Goal: Information Seeking & Learning: Compare options

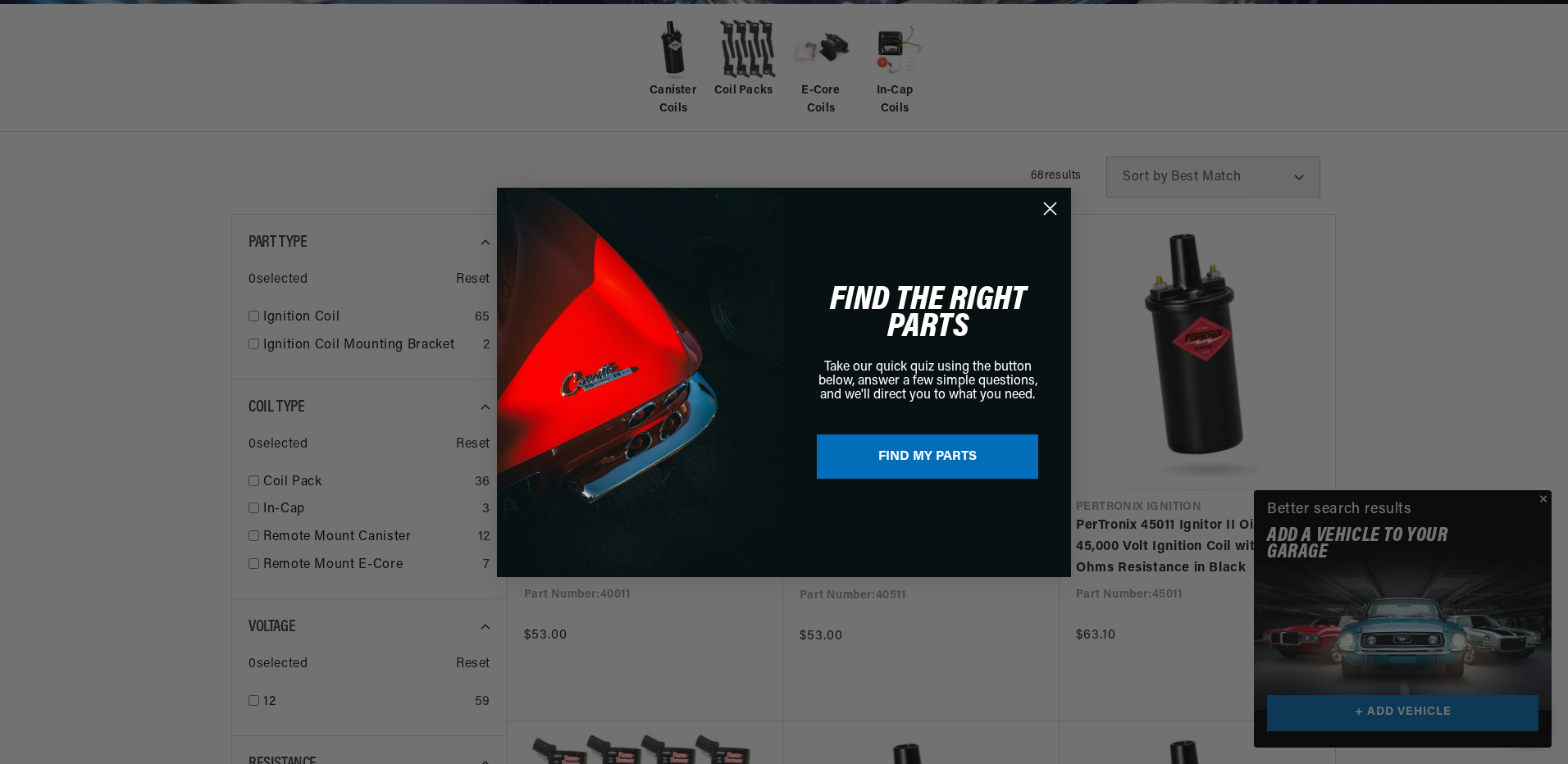
click at [1049, 203] on circle "Close dialog" at bounding box center [1050, 208] width 27 height 27
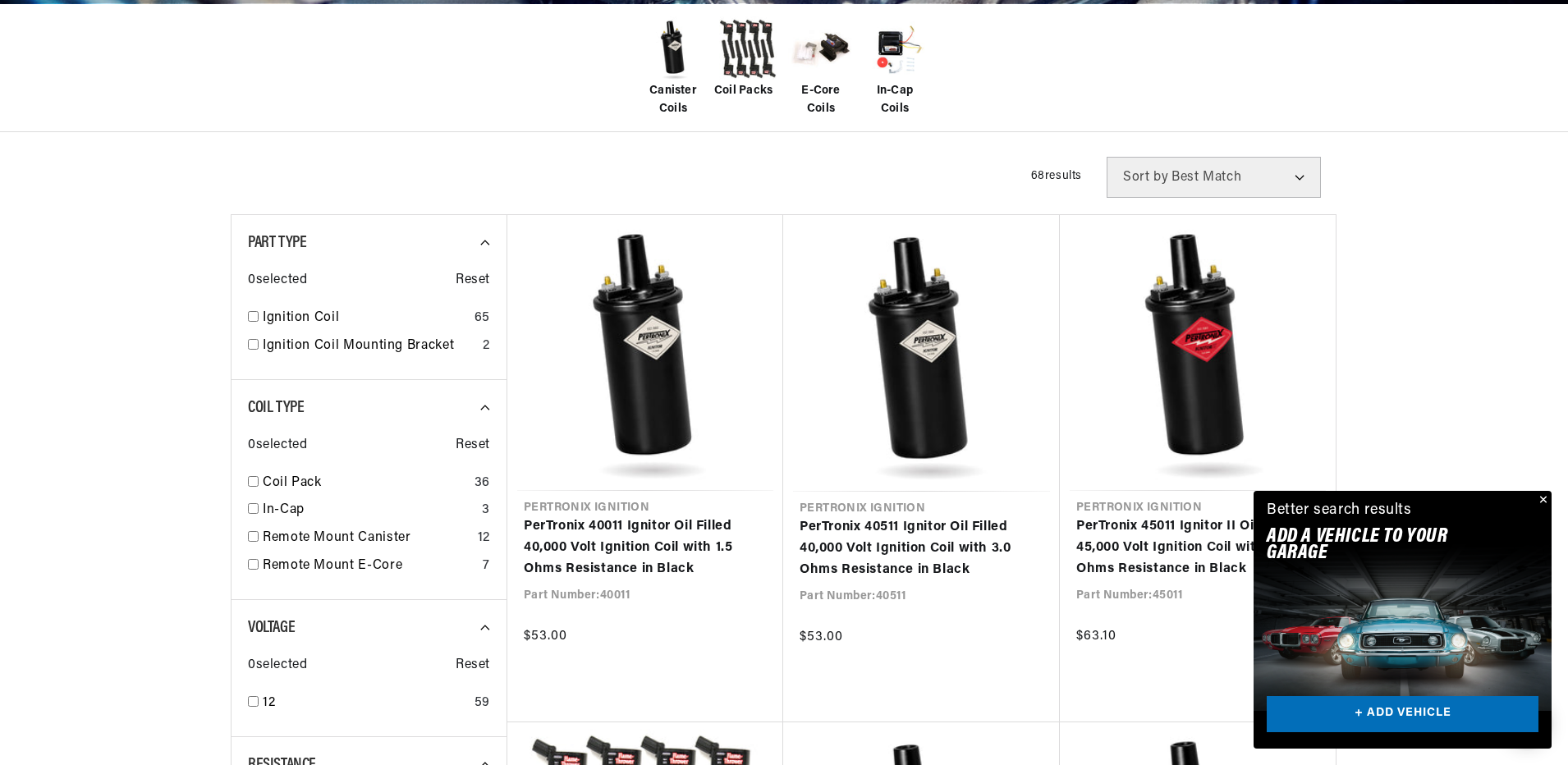
click at [1545, 499] on button "Close" at bounding box center [1541, 501] width 20 height 20
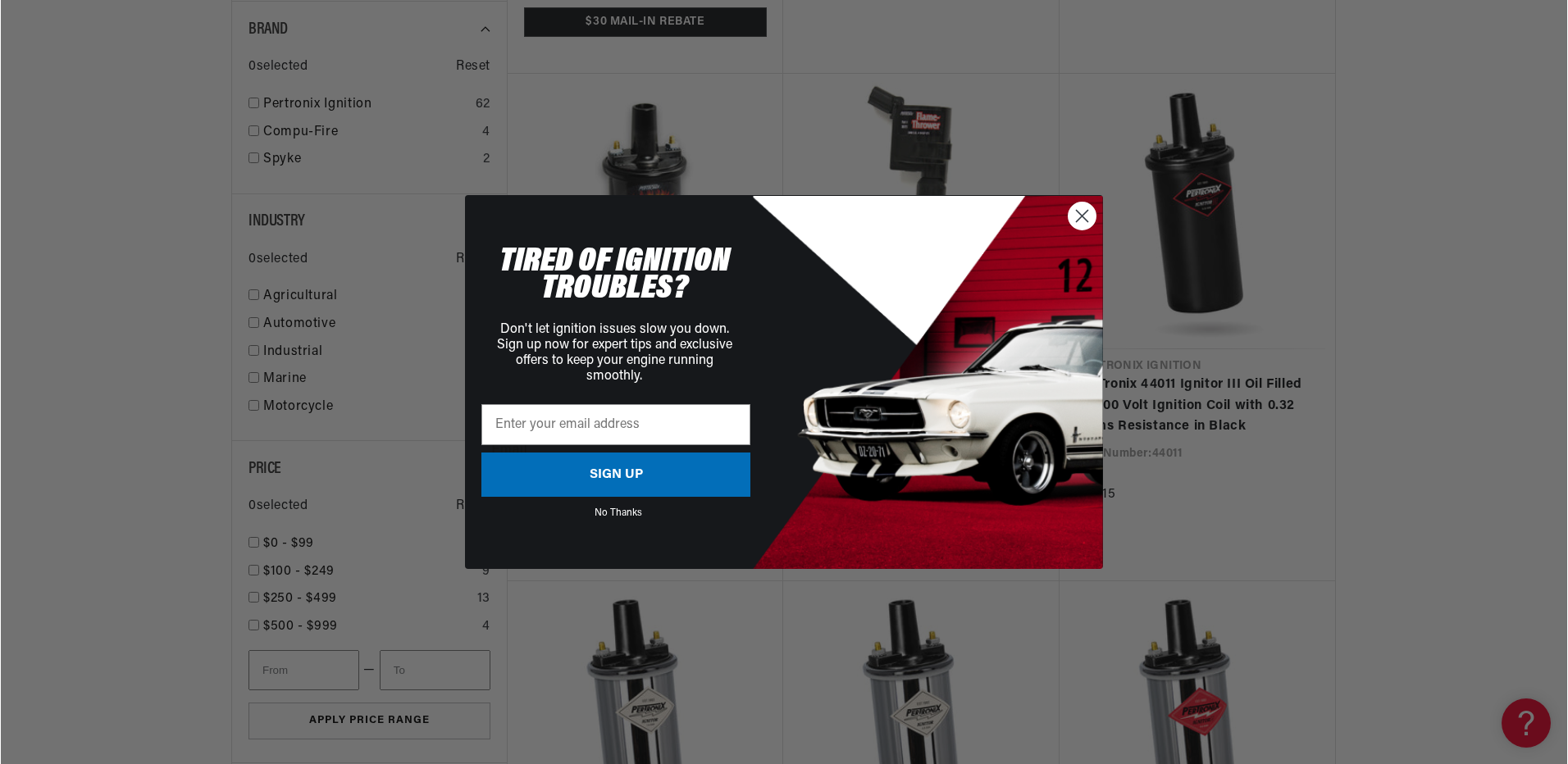
scroll to position [1640, 0]
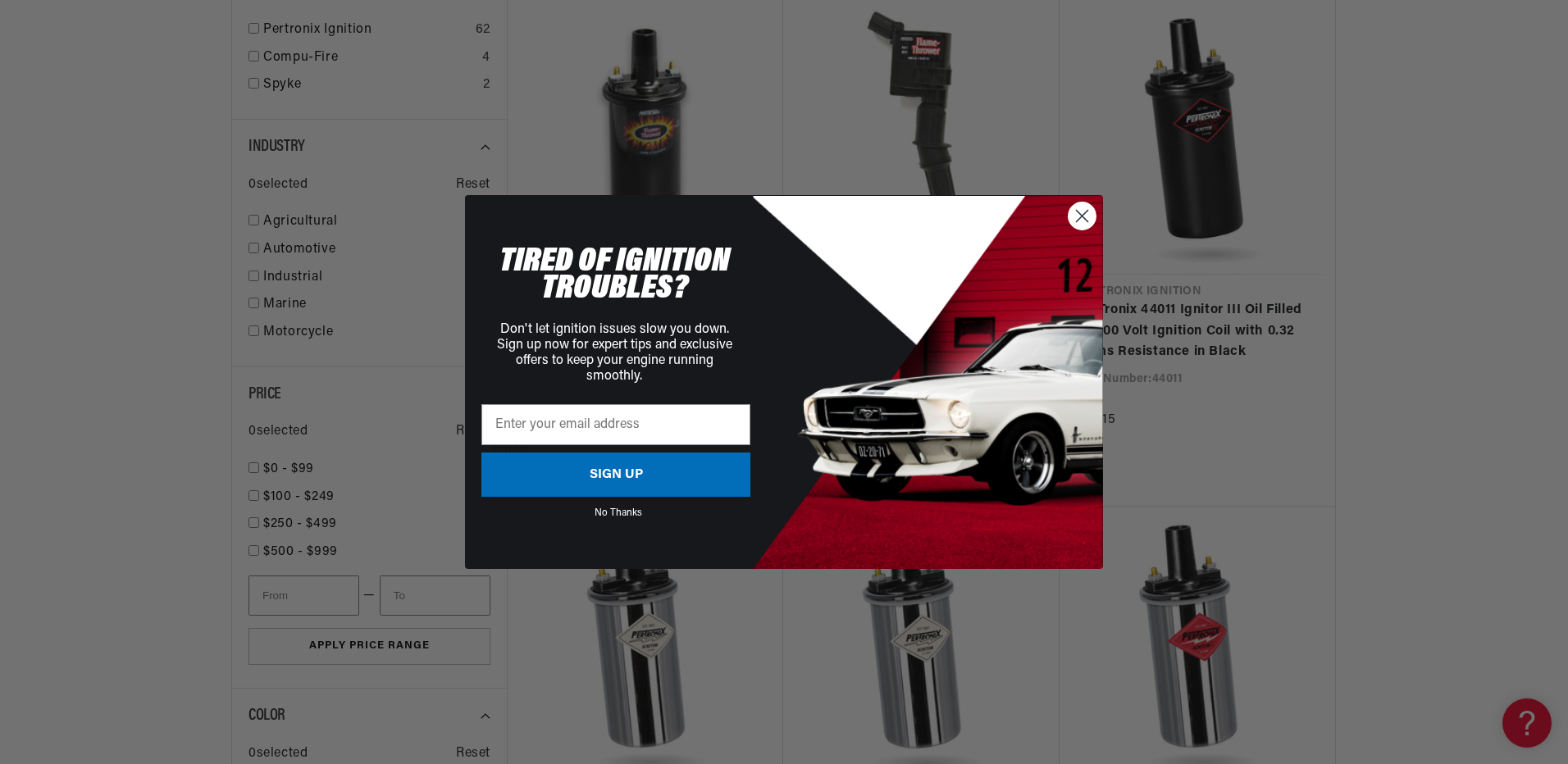
click at [1080, 215] on icon "Close dialog" at bounding box center [1082, 216] width 11 height 11
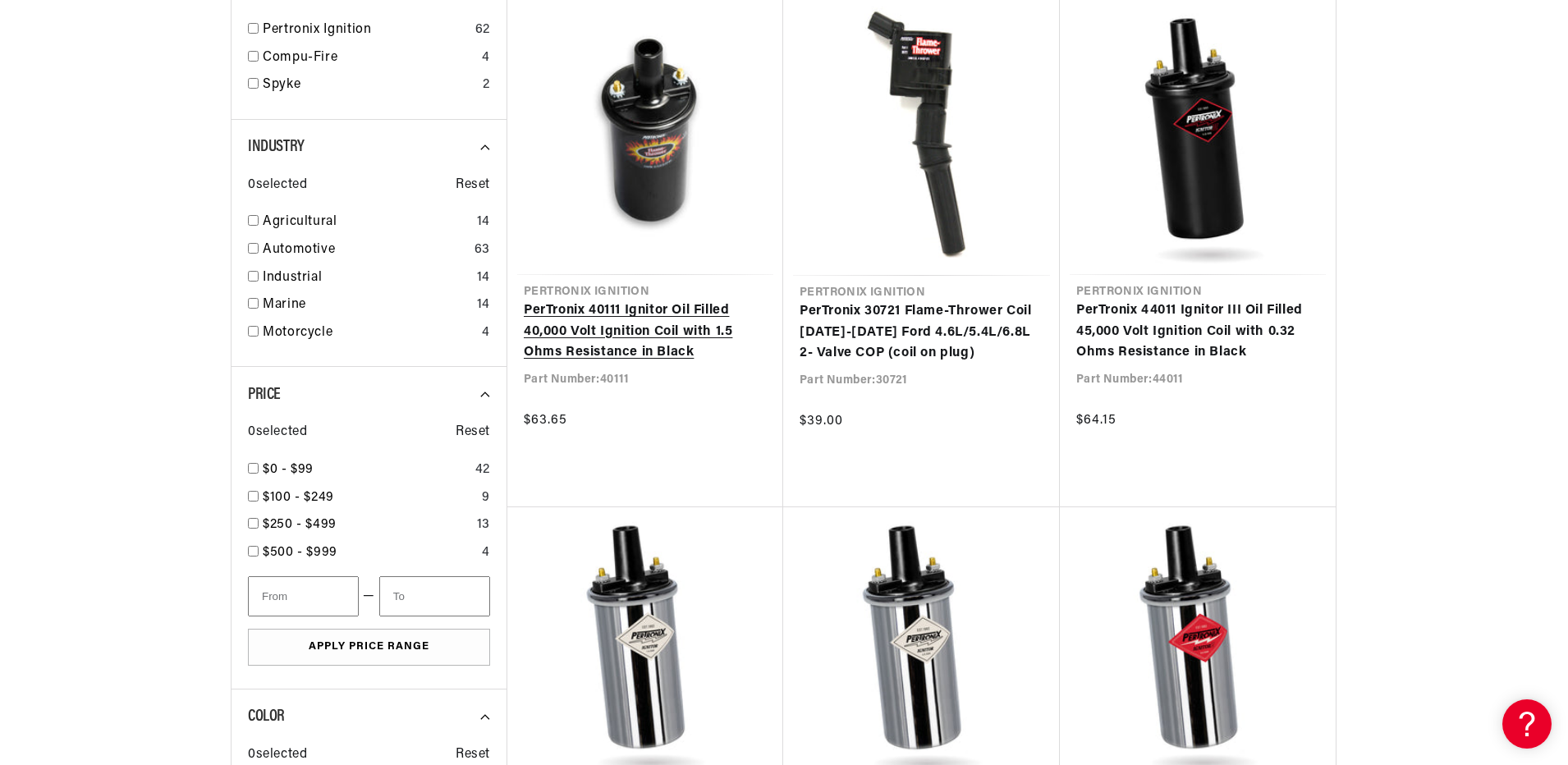
scroll to position [0, 2050]
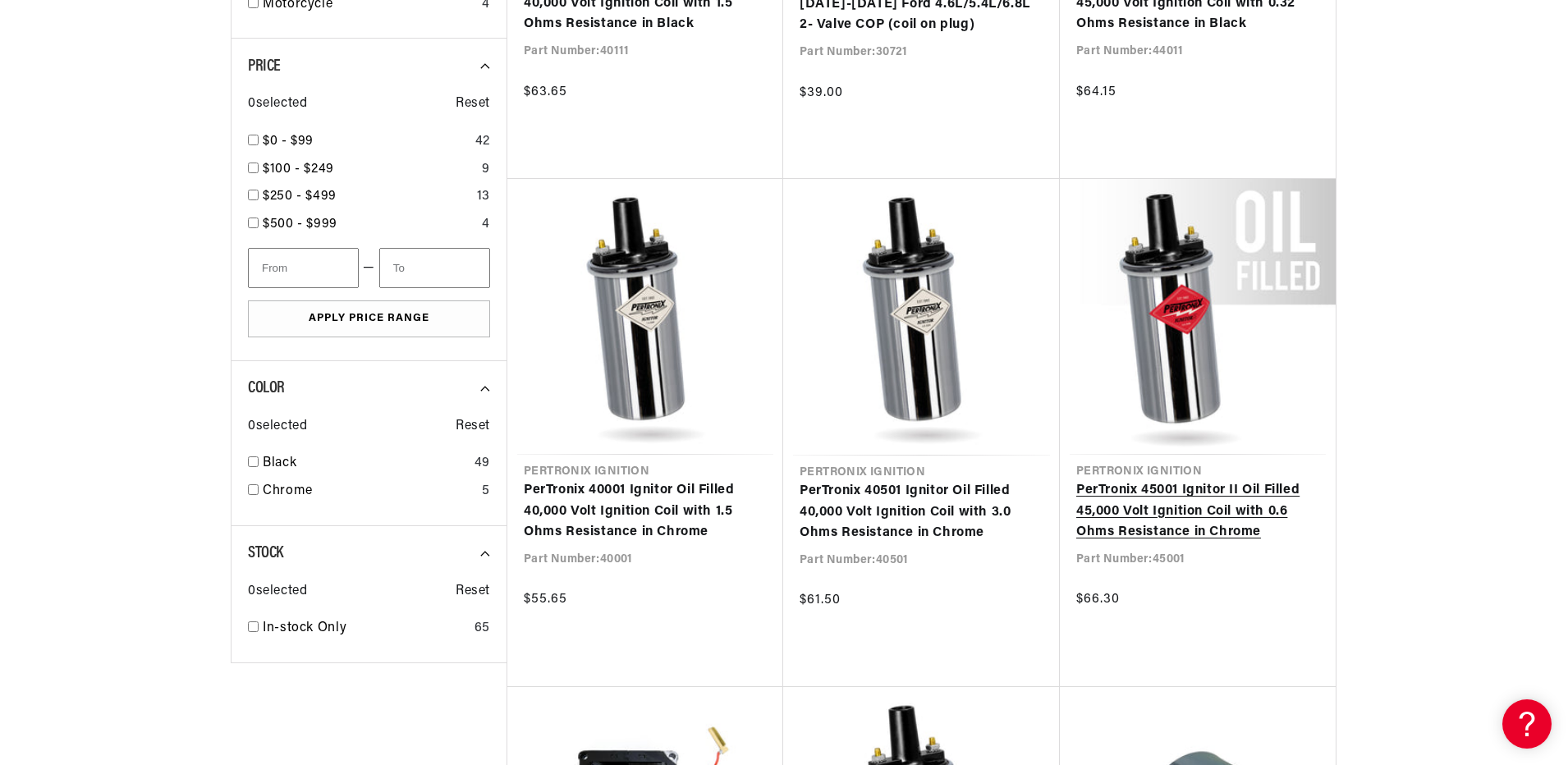
click at [1155, 486] on link "PerTronix 45001 Ignitor II Oil Filled 45,000 Volt Ignition Coil with 0.6 Ohms R…" at bounding box center [1198, 512] width 243 height 63
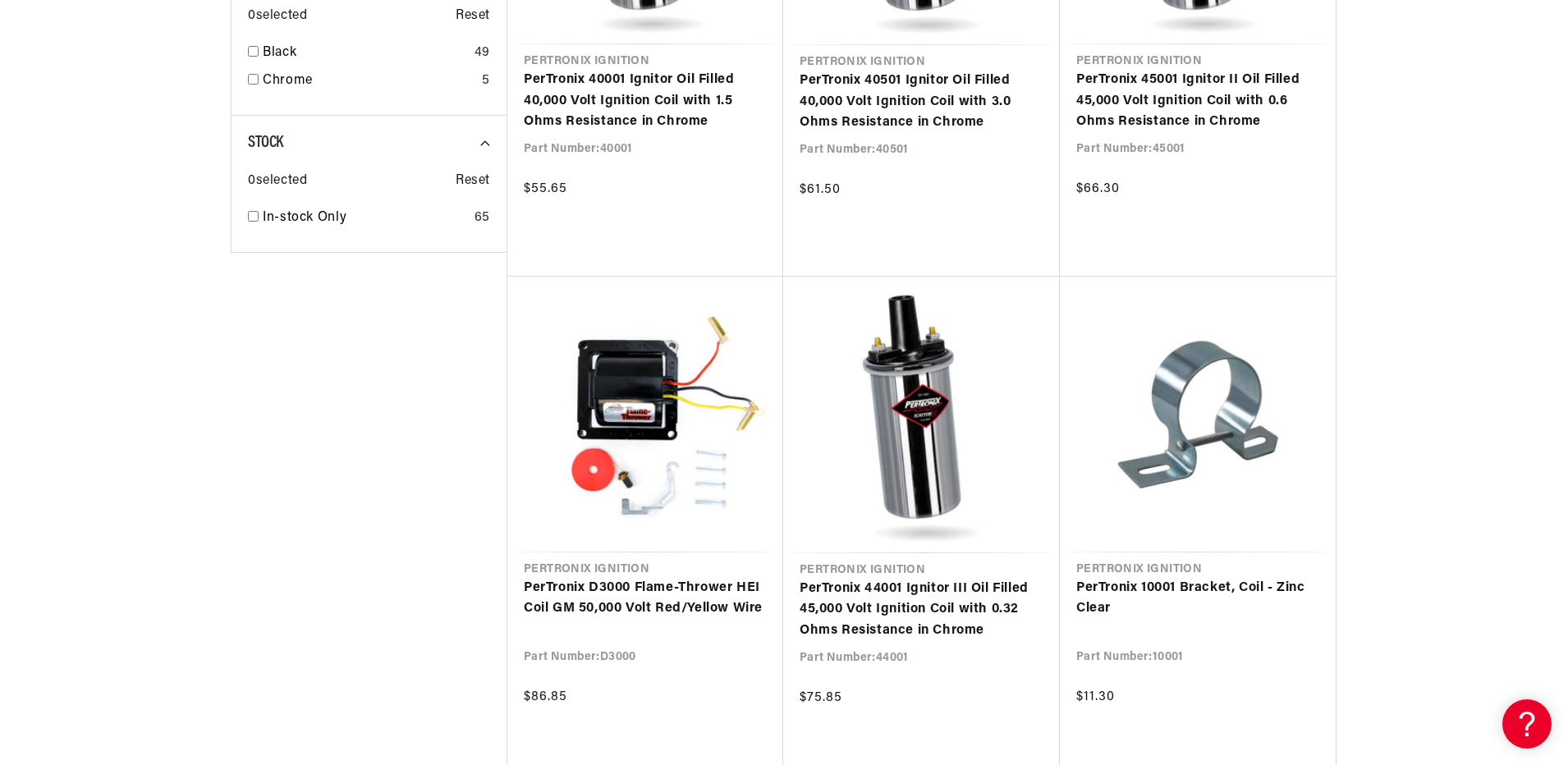
scroll to position [0, 1026]
click at [891, 96] on link "PerTronix 40501 Ignitor Oil Filled 40,000 Volt Ignition Coil with 3.0 Ohms Resi…" at bounding box center [921, 103] width 244 height 63
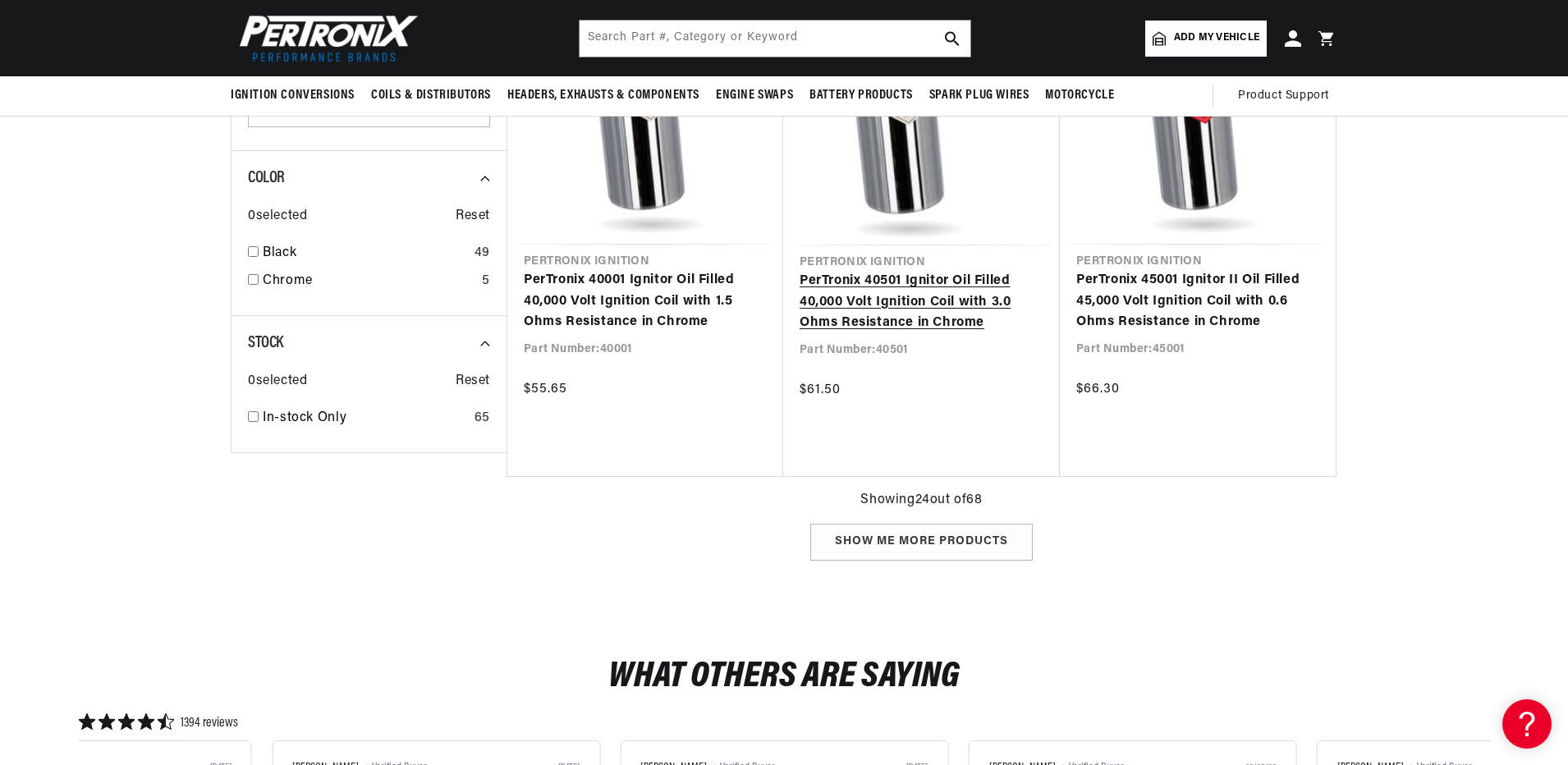
scroll to position [1963, 0]
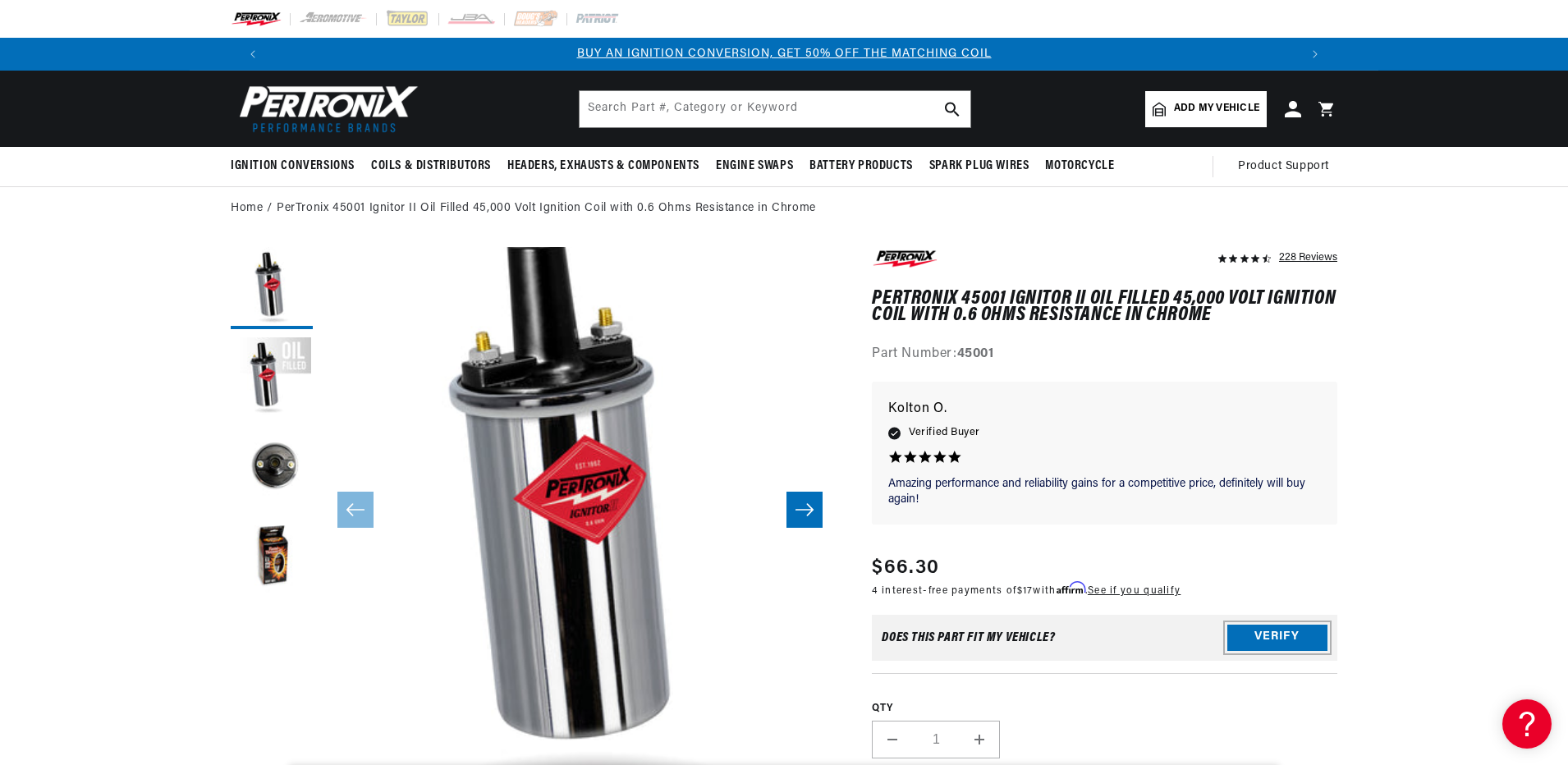
click at [1269, 631] on button "Verify" at bounding box center [1277, 638] width 100 height 27
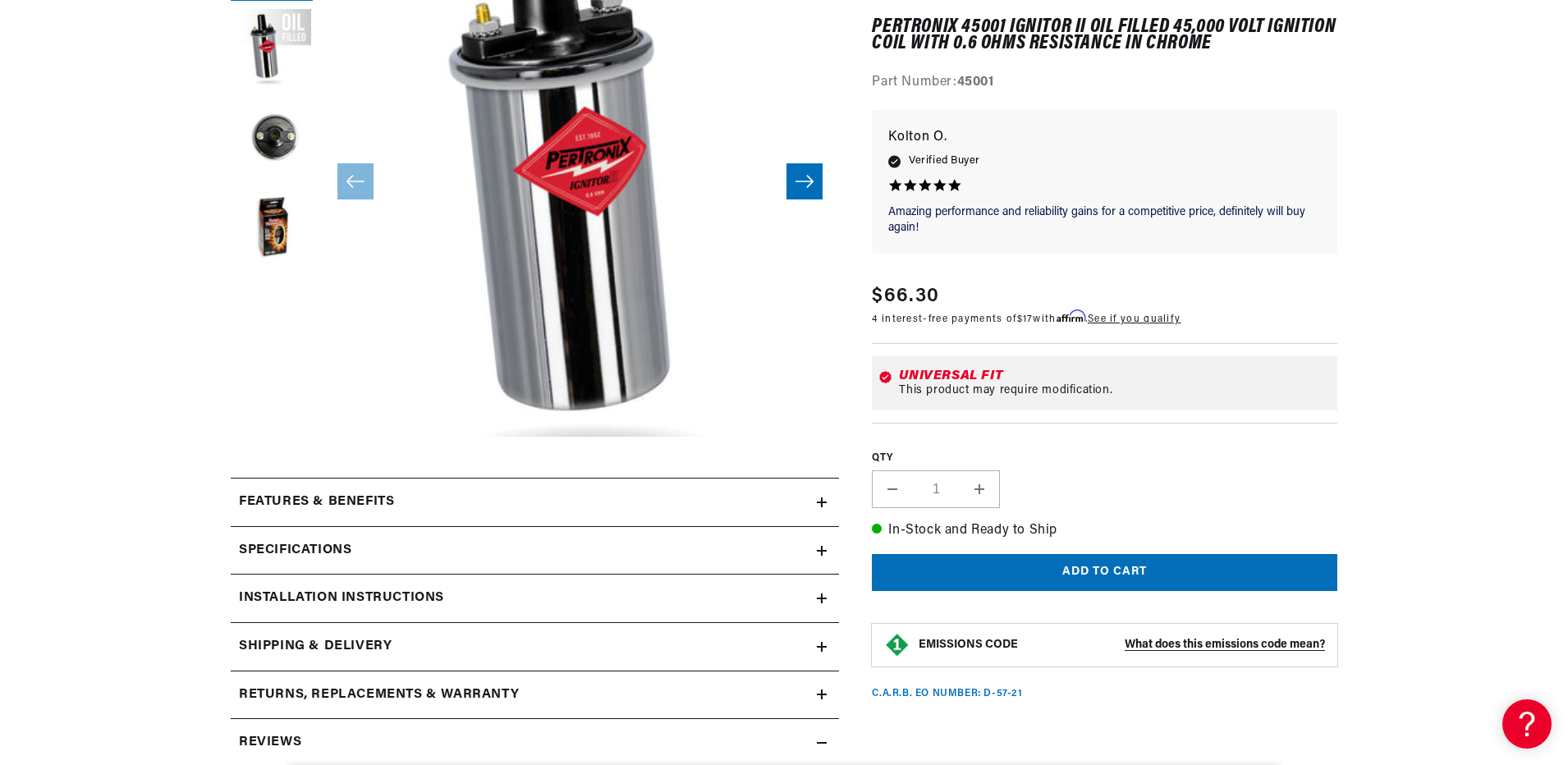
scroll to position [0, 1026]
click at [818, 548] on icon at bounding box center [822, 551] width 10 height 10
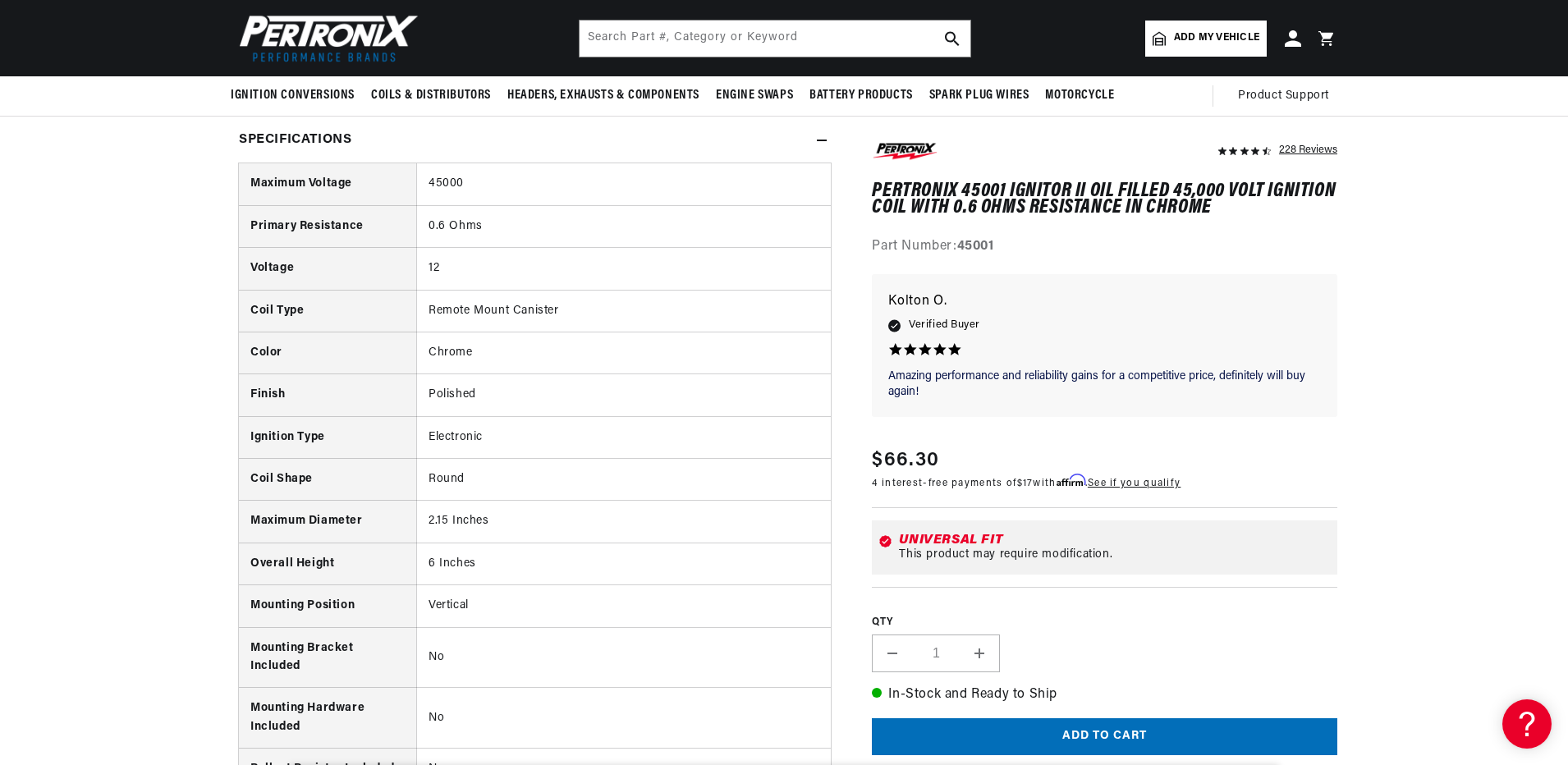
scroll to position [0, 0]
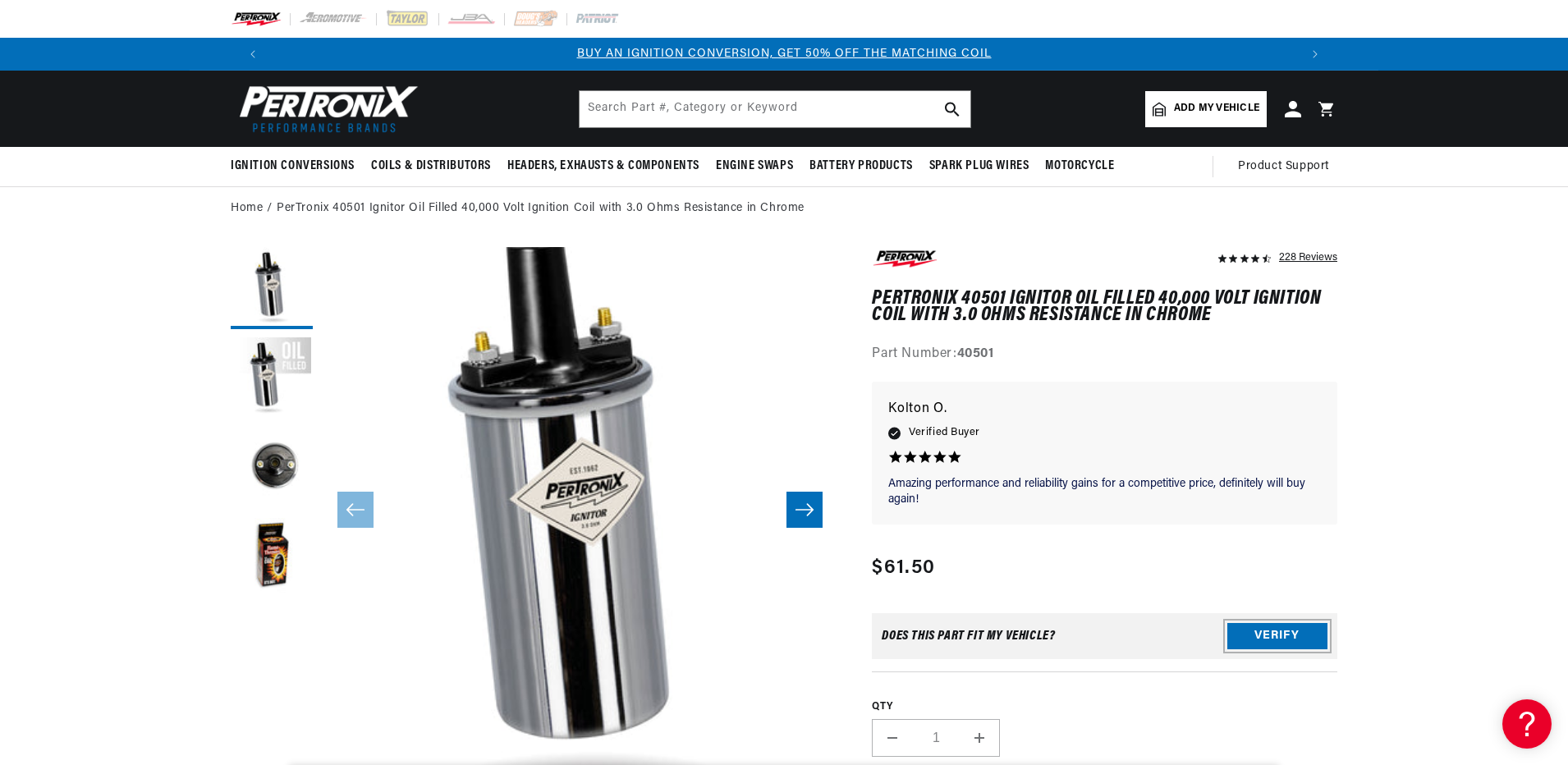
click at [1270, 629] on button "Verify" at bounding box center [1277, 636] width 100 height 27
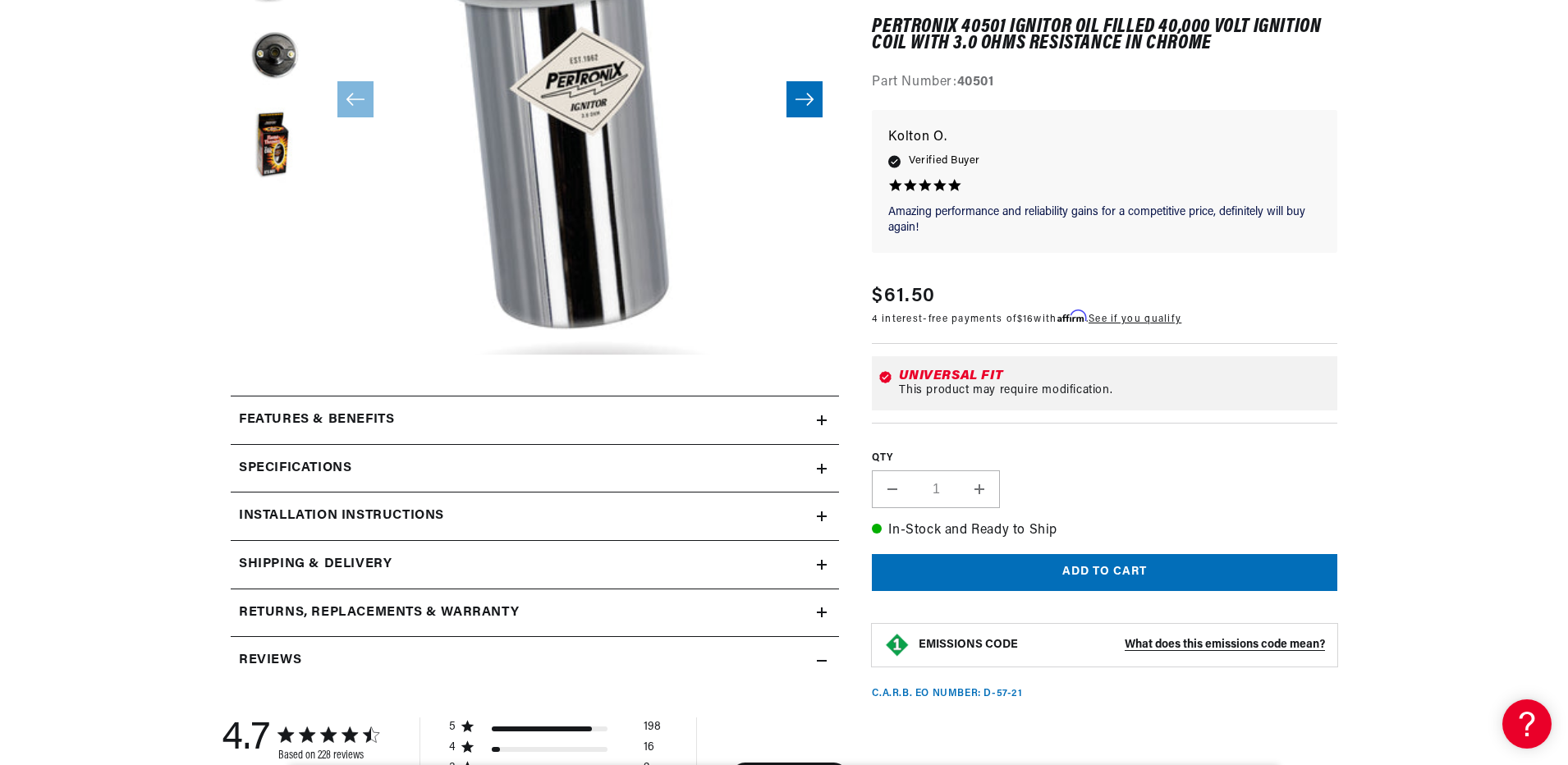
scroll to position [493, 0]
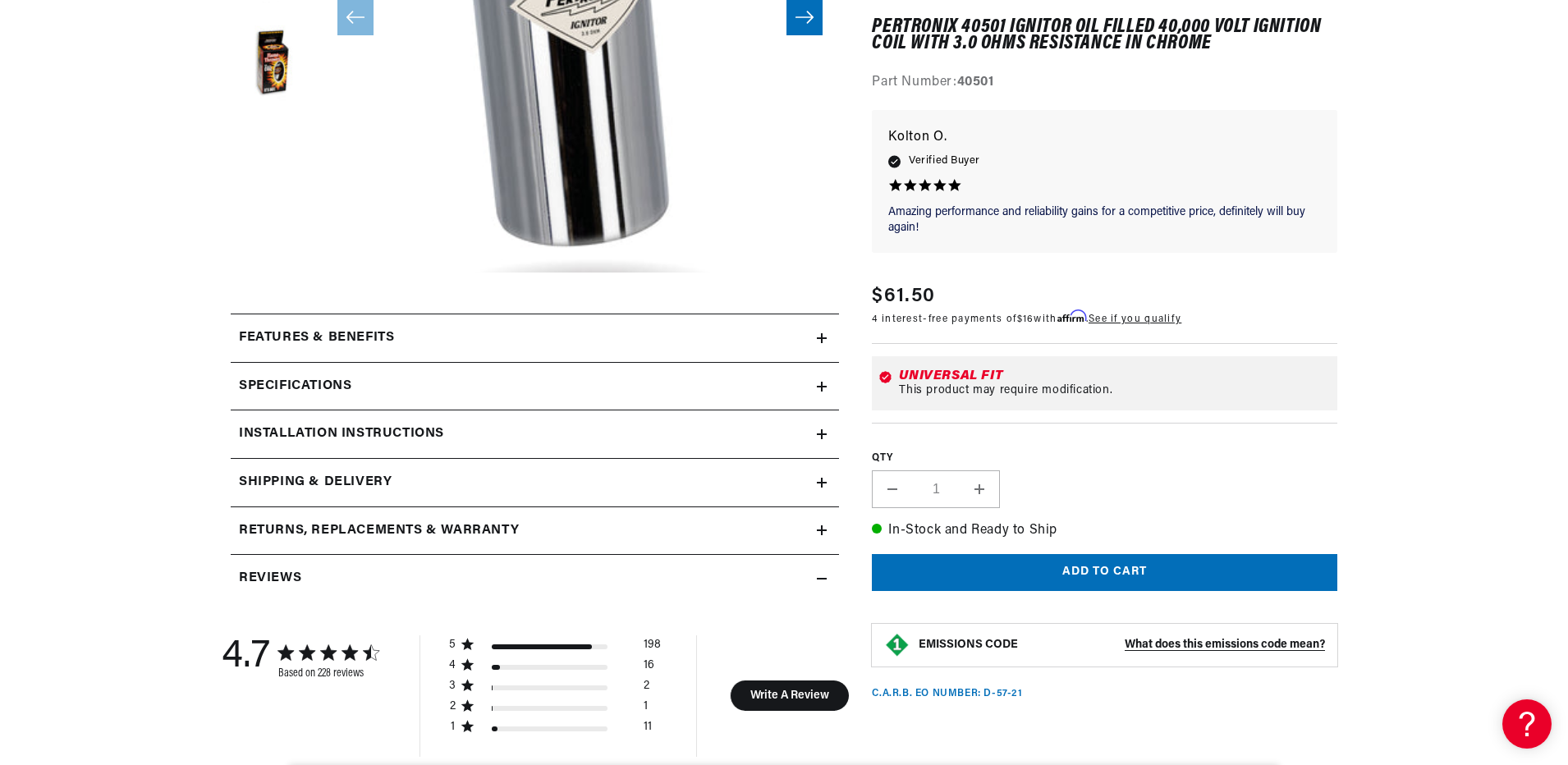
click at [820, 387] on icon at bounding box center [822, 387] width 10 height 0
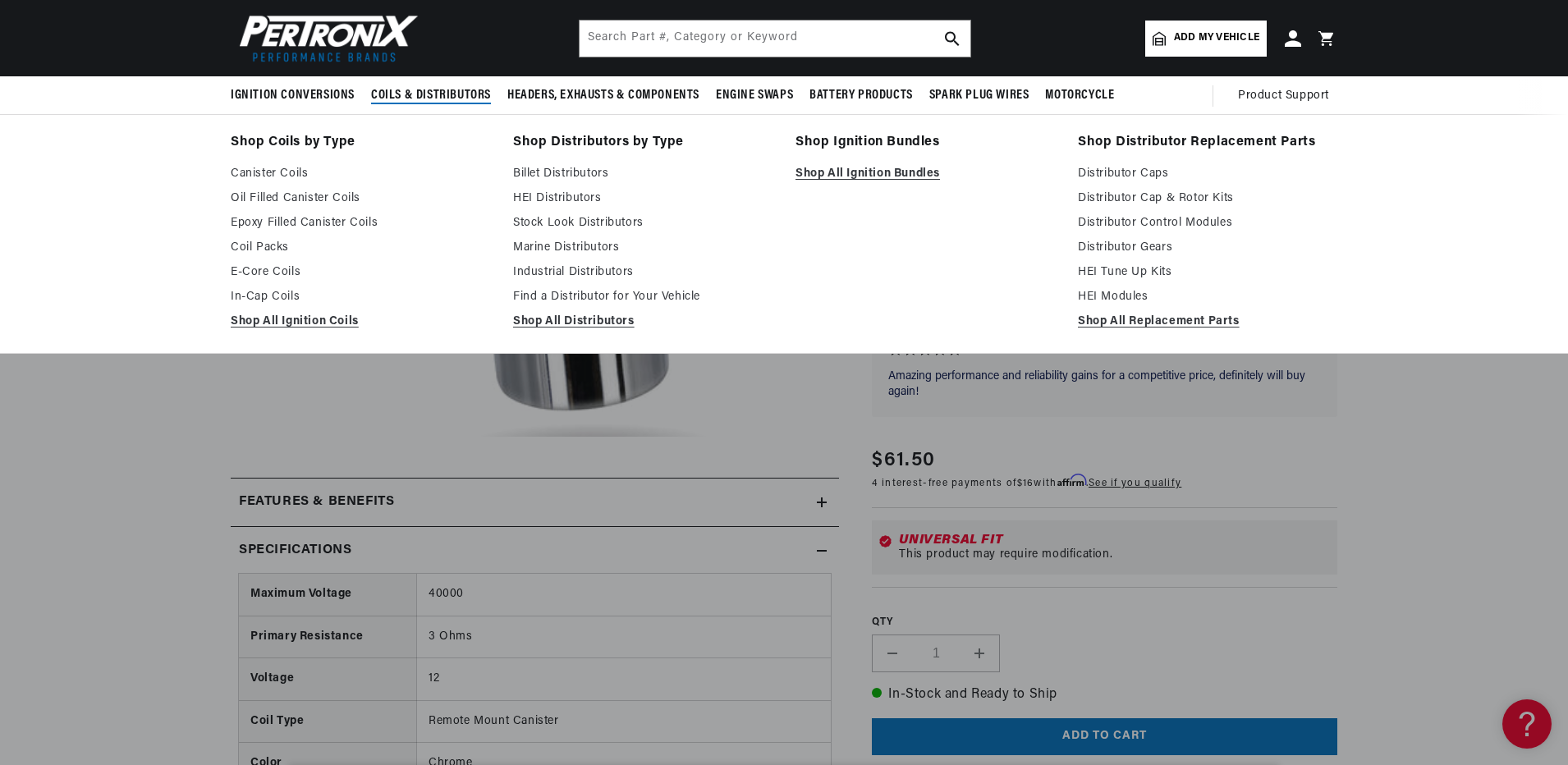
scroll to position [0, 0]
click at [291, 195] on link "Oil Filled Canister Coils" at bounding box center [360, 199] width 259 height 20
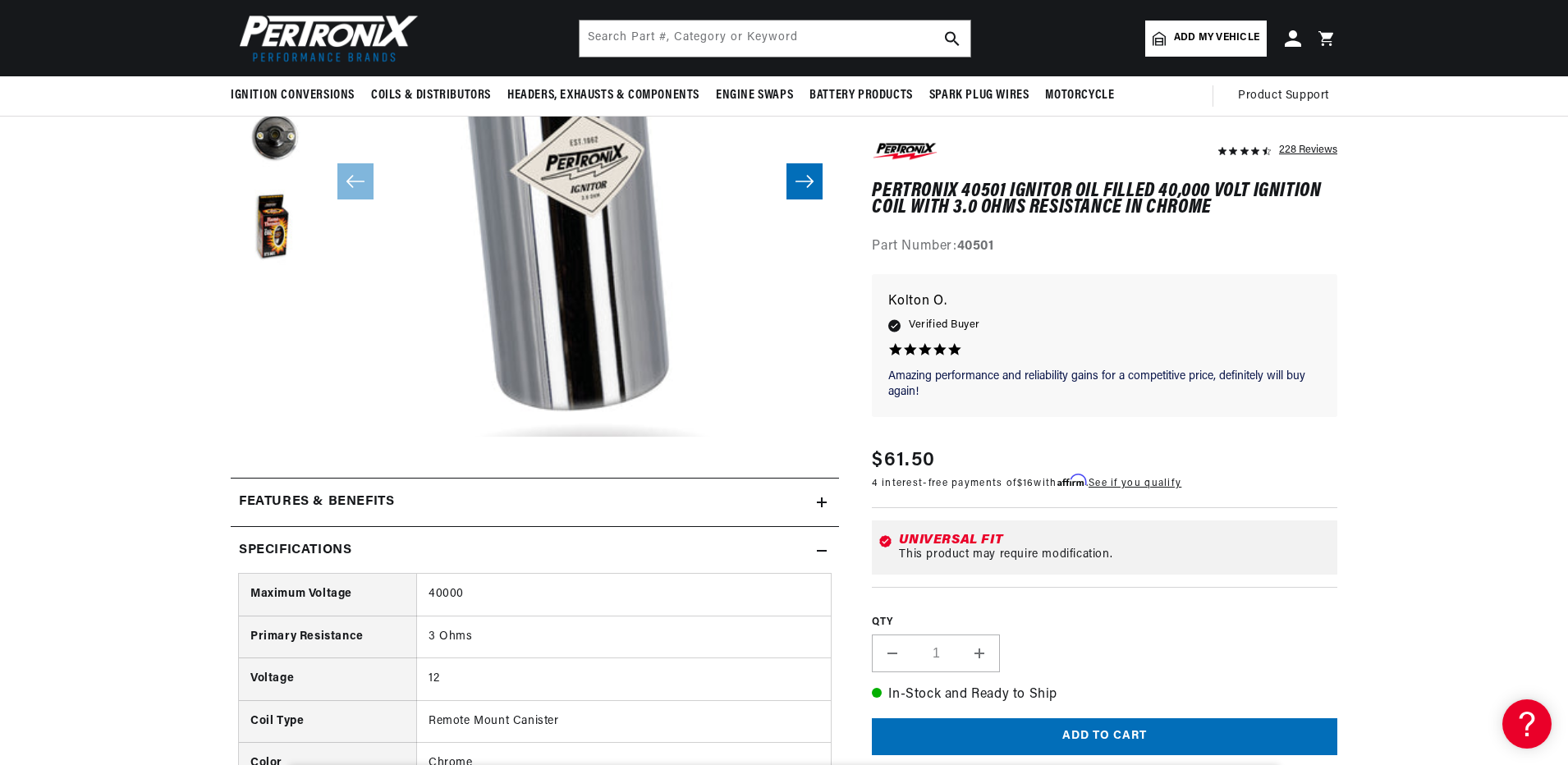
scroll to position [0, 1026]
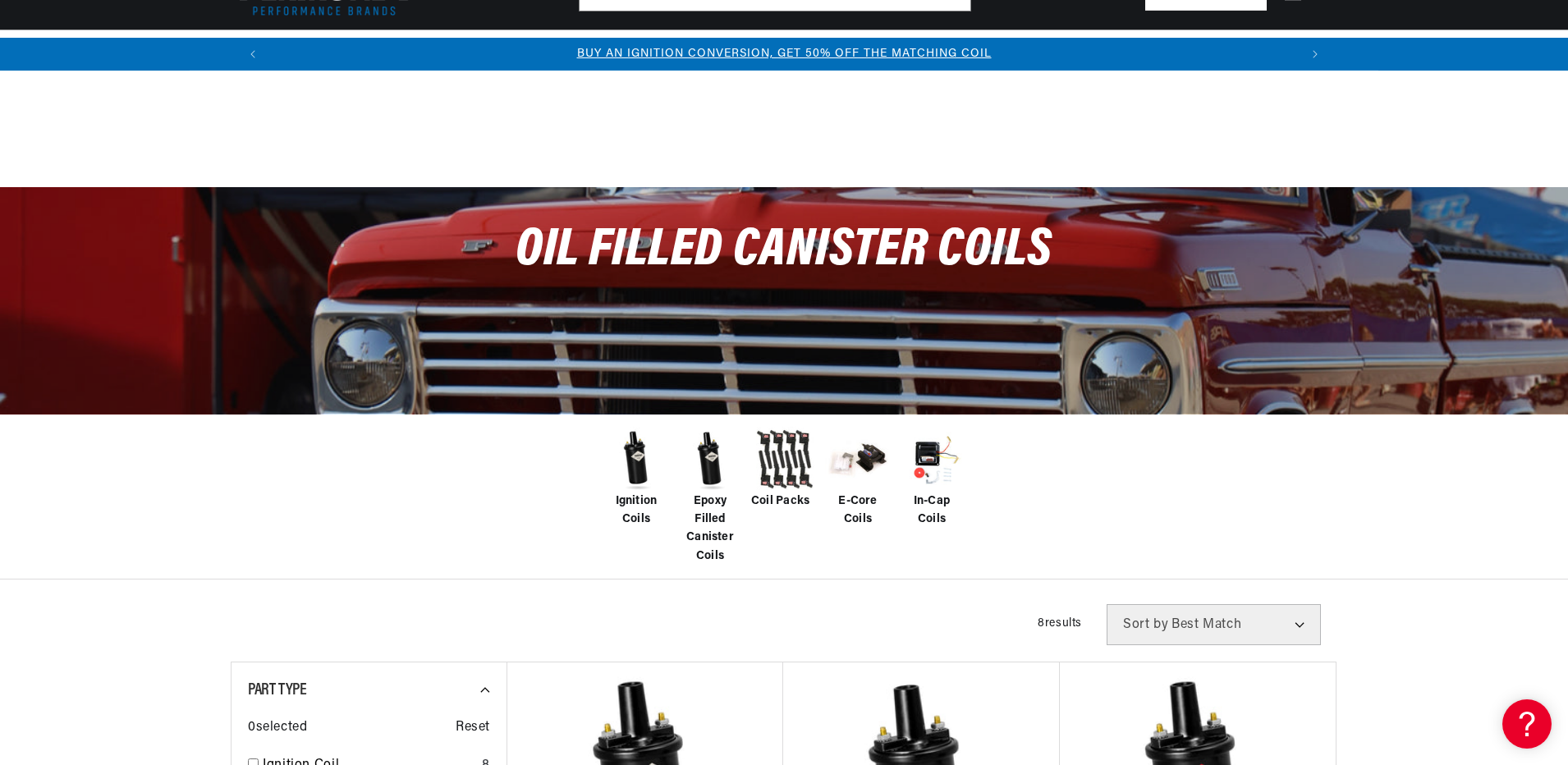
scroll to position [411, 0]
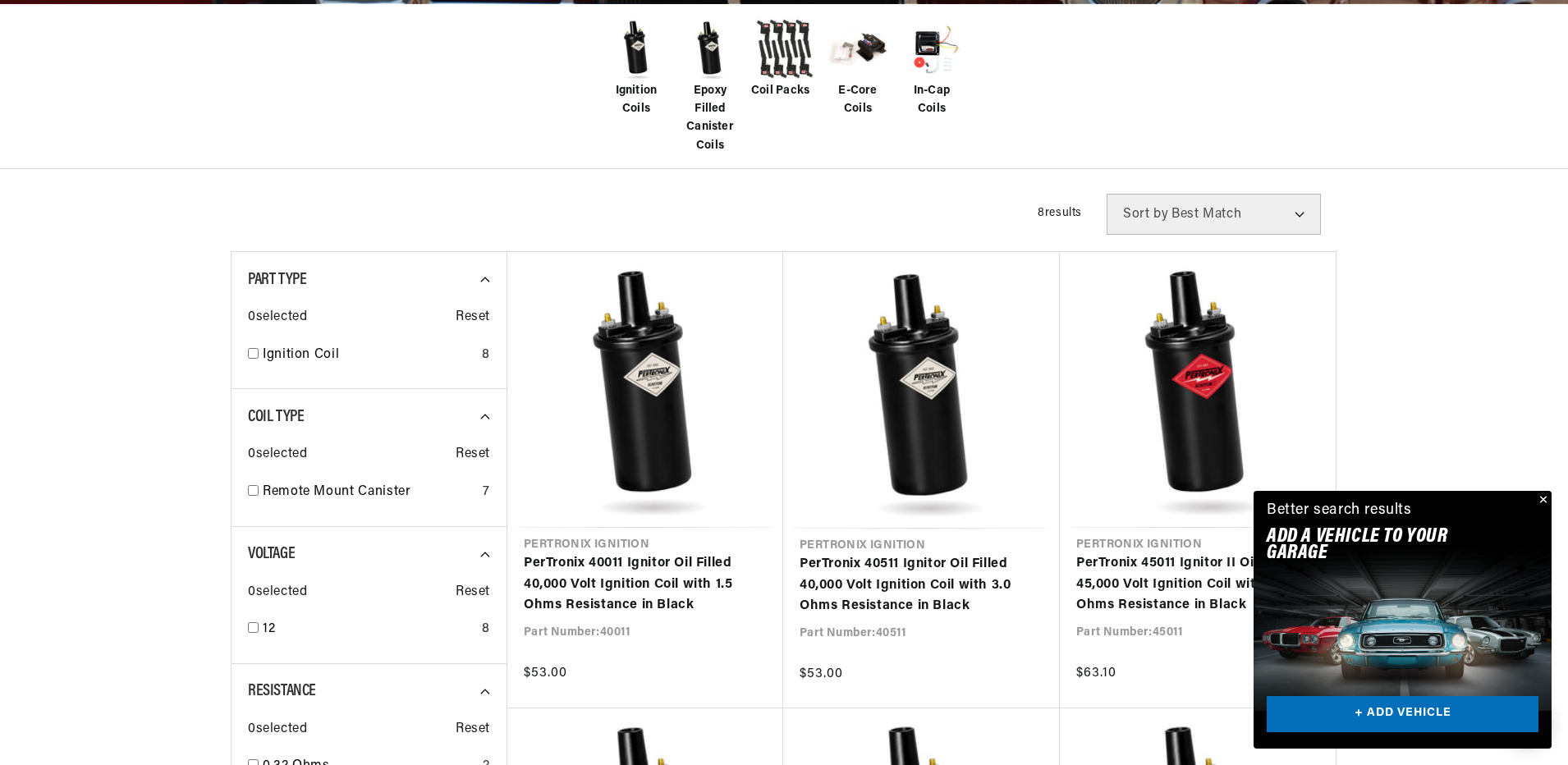
click at [1541, 498] on button "Close" at bounding box center [1541, 501] width 20 height 20
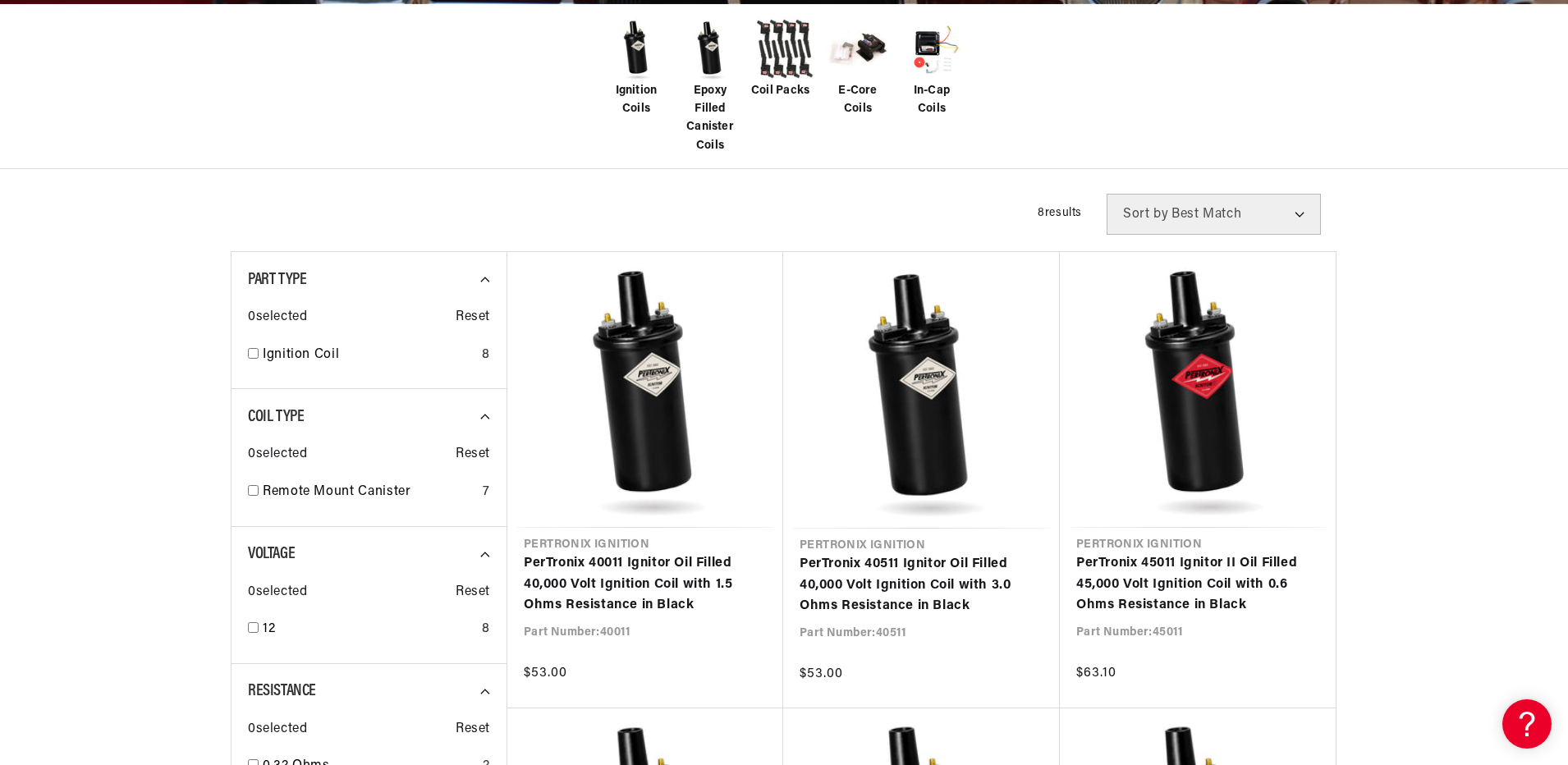
scroll to position [0, 1026]
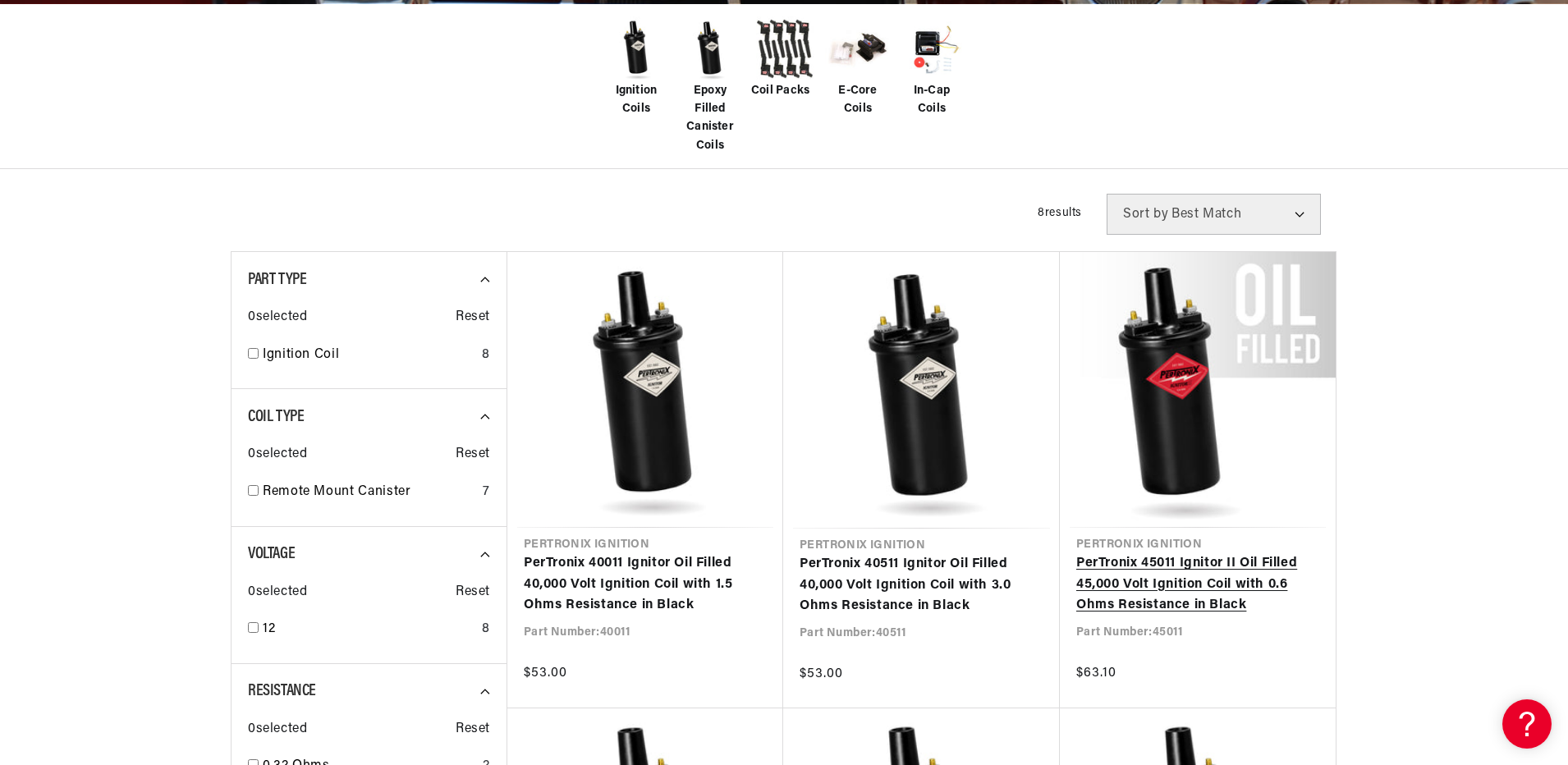
click at [1193, 561] on link "PerTronix 45011 Ignitor II Oil Filled 45,000 Volt Ignition Coil with 0.6 Ohms R…" at bounding box center [1198, 585] width 243 height 63
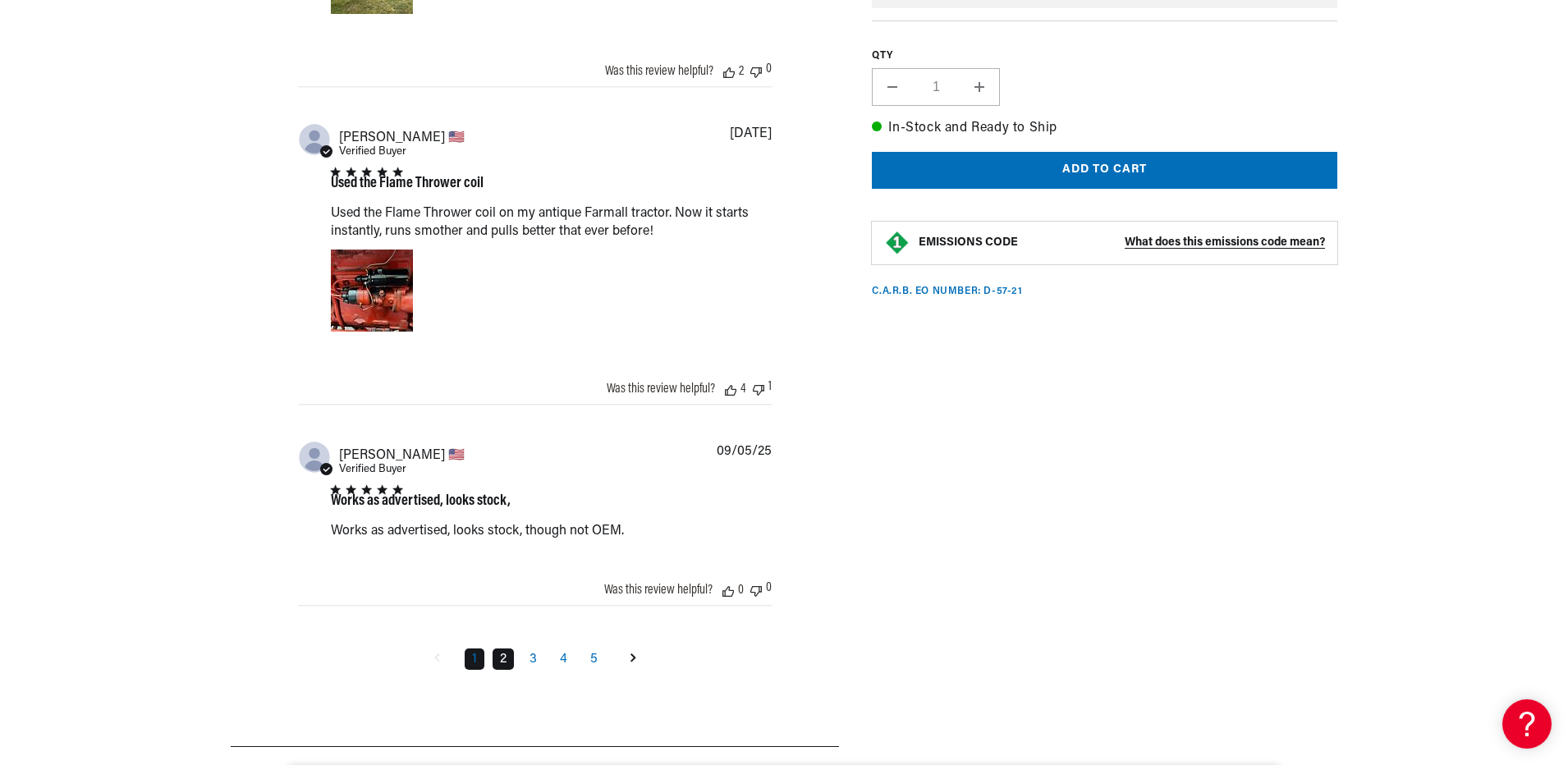
click at [504, 665] on link "2" at bounding box center [503, 659] width 21 height 21
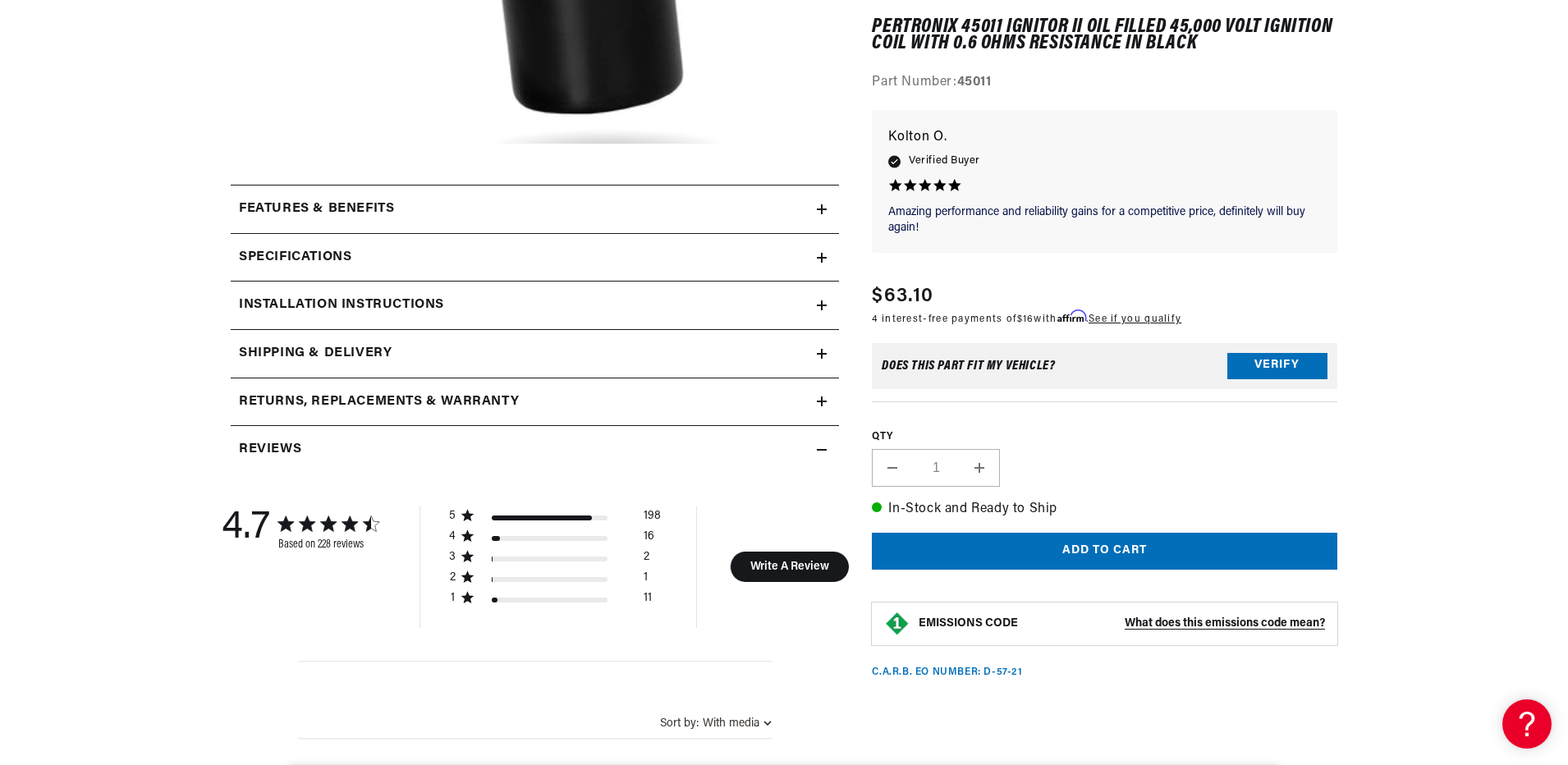
scroll to position [657, 0]
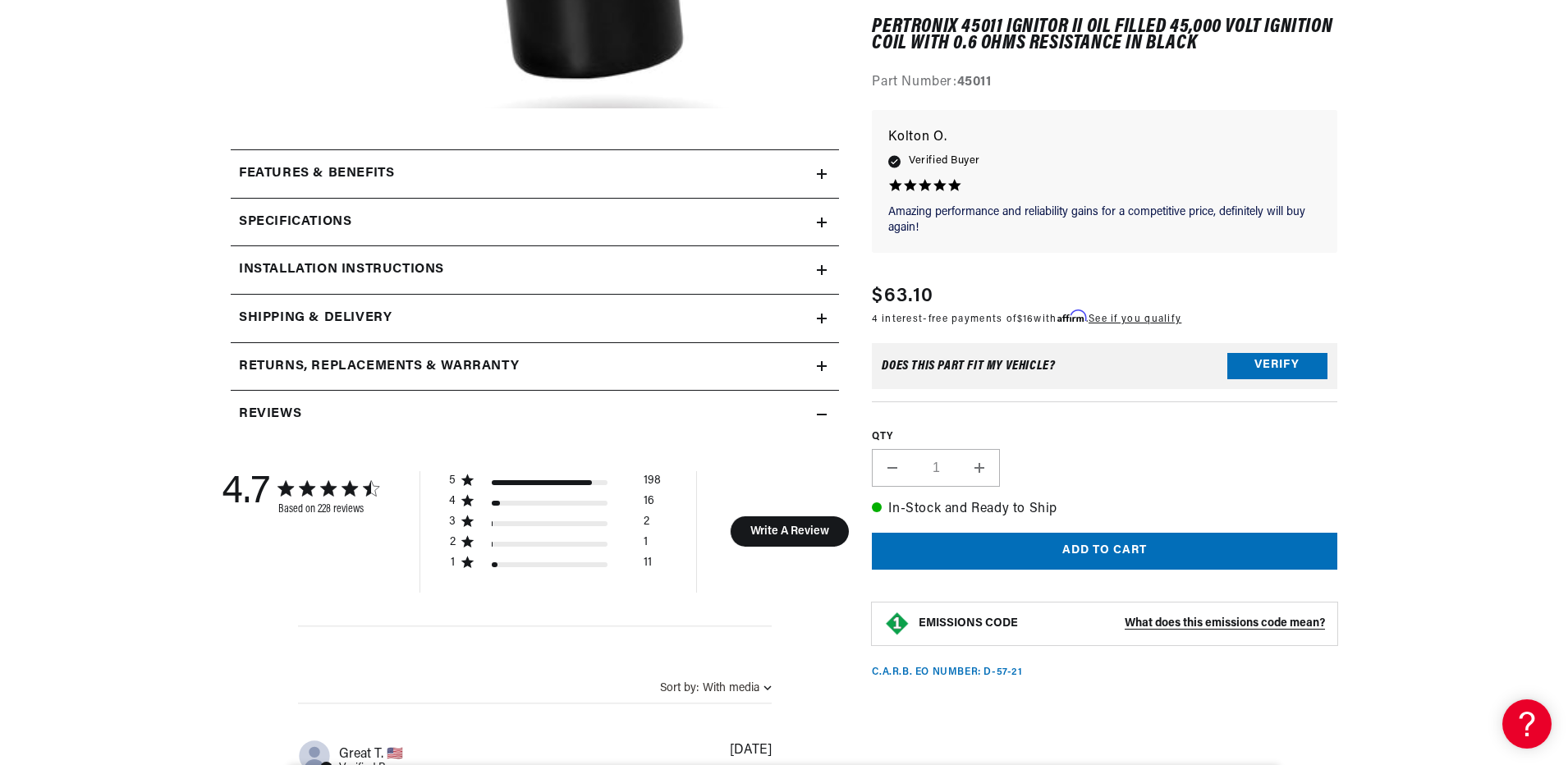
click at [822, 221] on icon at bounding box center [822, 222] width 0 height 10
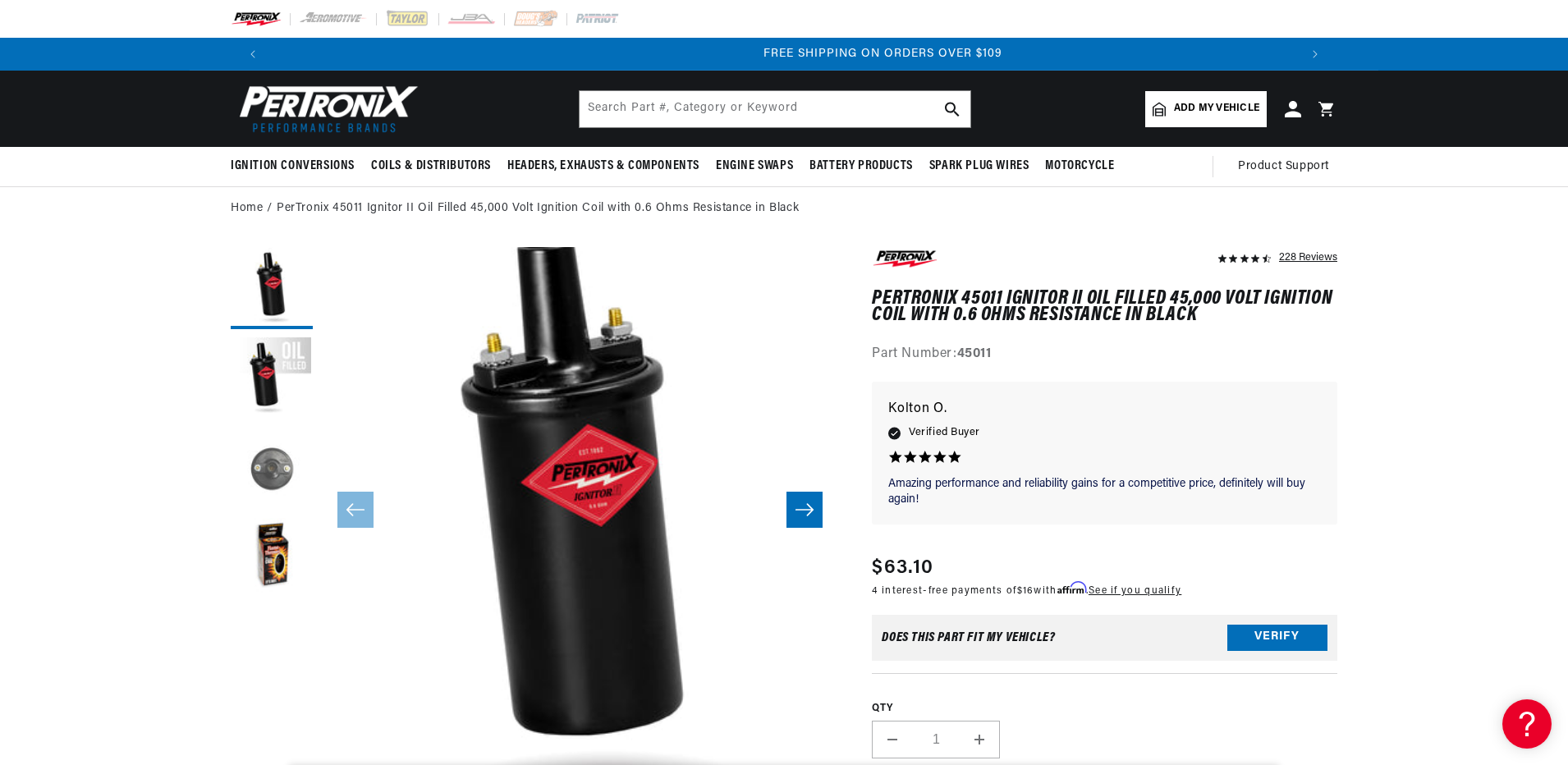
scroll to position [0, 2050]
click at [264, 554] on button "Load image 4 in gallery view" at bounding box center [272, 560] width 82 height 82
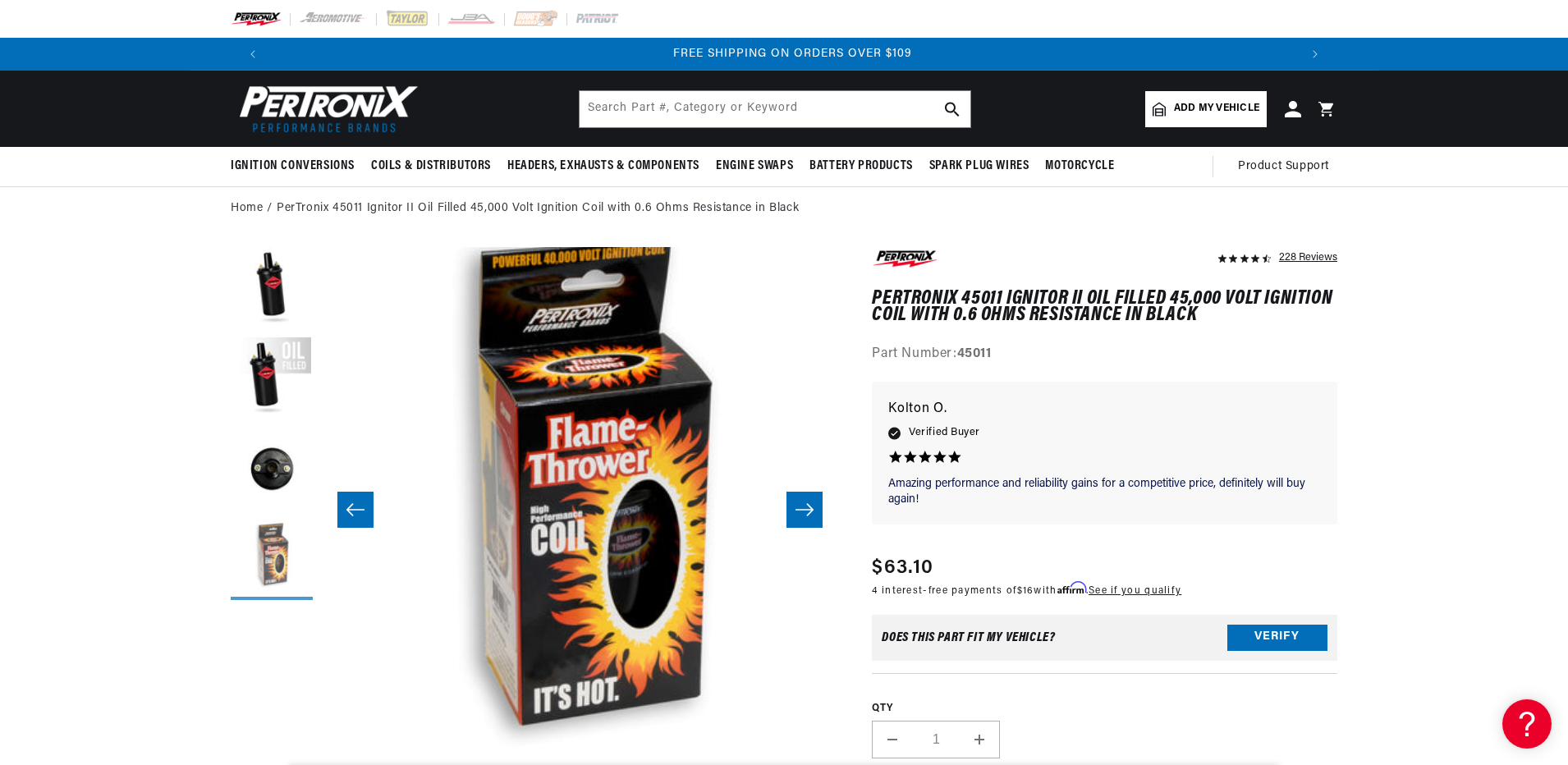
scroll to position [0, 1555]
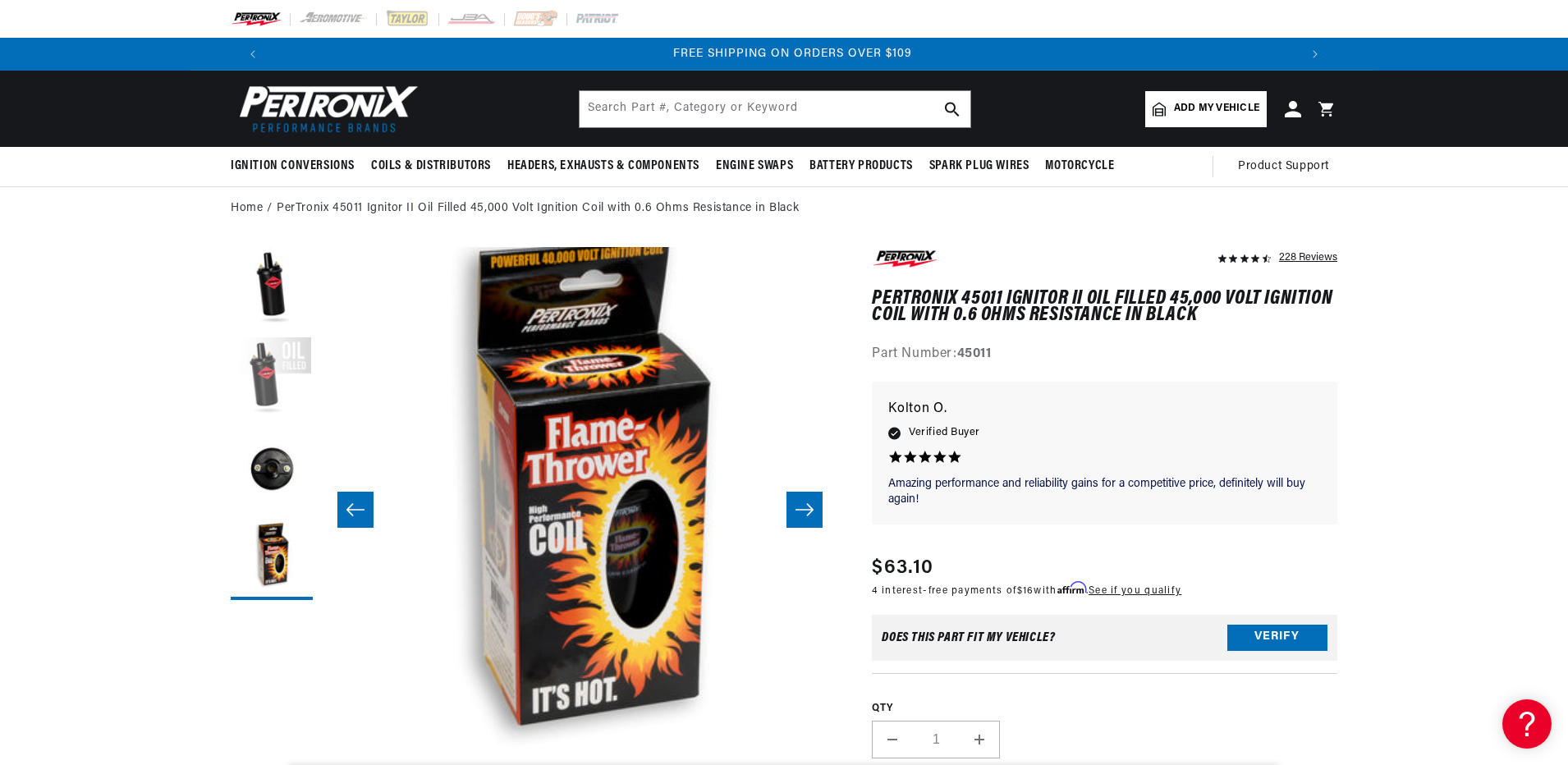
click at [268, 373] on button "Load image 2 in gallery view" at bounding box center [272, 378] width 82 height 82
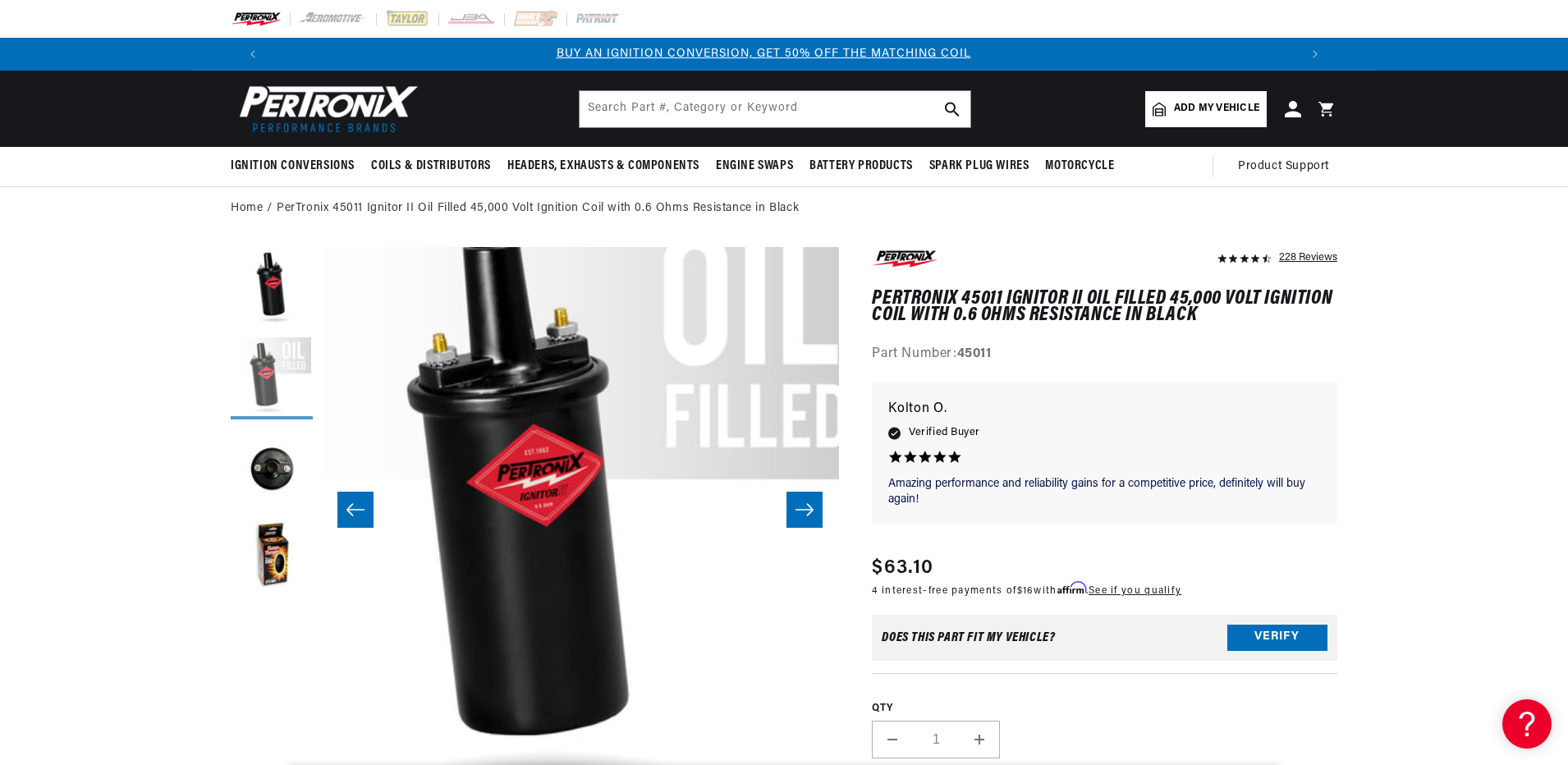
scroll to position [0, 0]
